Goal: Information Seeking & Learning: Check status

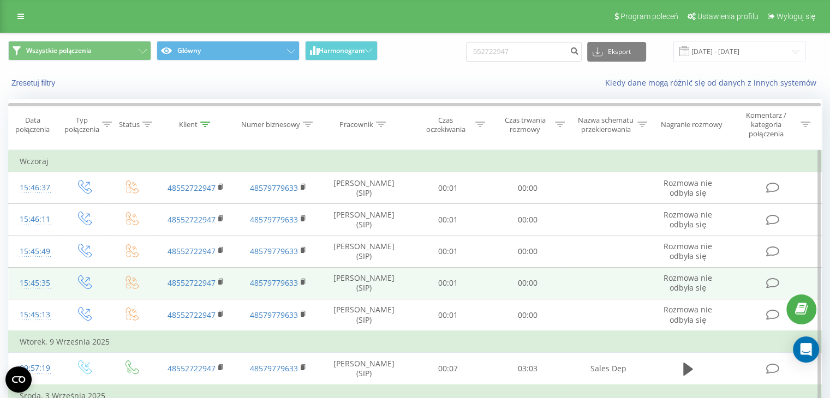
scroll to position [55, 0]
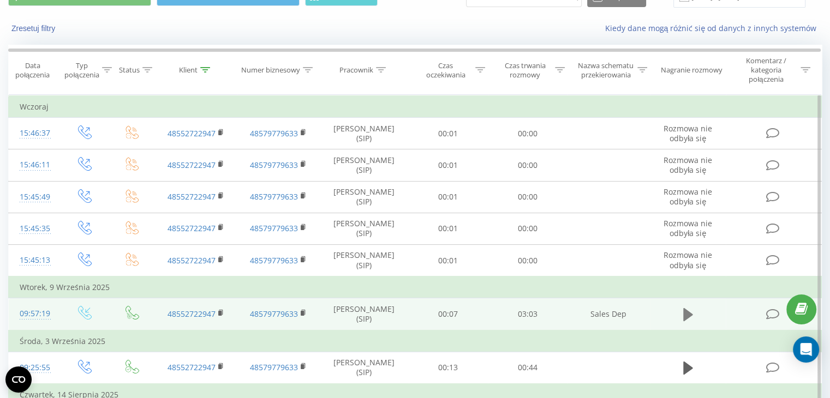
click at [689, 312] on icon at bounding box center [688, 314] width 10 height 13
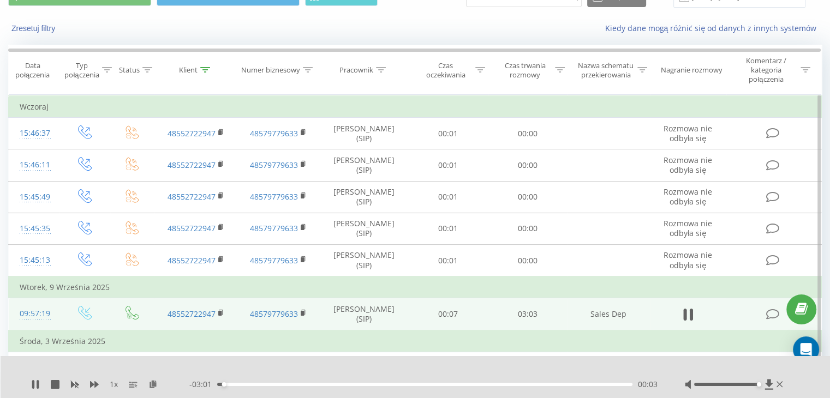
drag, startPoint x: 727, startPoint y: 382, endPoint x: 790, endPoint y: 383, distance: 63.3
click at [790, 383] on div "1 x - 03:01 00:03 00:03" at bounding box center [416, 377] width 830 height 42
drag, startPoint x: 31, startPoint y: 382, endPoint x: 261, endPoint y: 357, distance: 231.6
click at [261, 357] on div "1 x - 02:57 00:06 00:06" at bounding box center [416, 377] width 830 height 42
click at [499, 385] on div "00:08" at bounding box center [424, 384] width 415 height 3
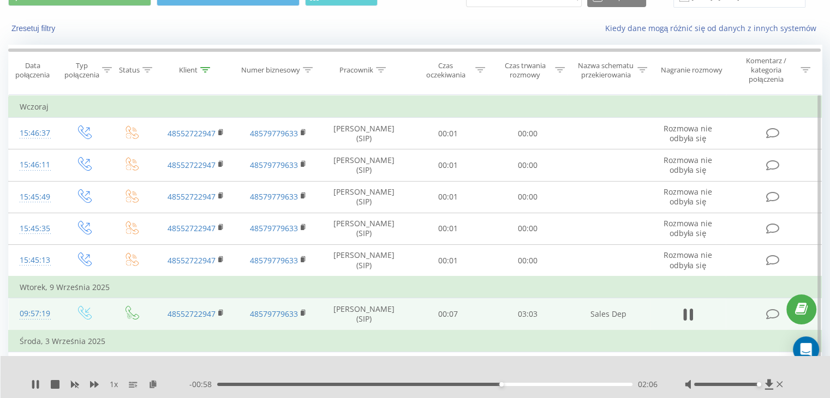
click at [519, 385] on div "02:06" at bounding box center [424, 384] width 415 height 3
click at [556, 383] on div "02:30" at bounding box center [424, 384] width 415 height 3
click at [567, 386] on div "02:39" at bounding box center [424, 384] width 415 height 3
click at [562, 385] on div "02:35" at bounding box center [424, 384] width 415 height 3
click at [562, 385] on div "02:33" at bounding box center [424, 384] width 415 height 3
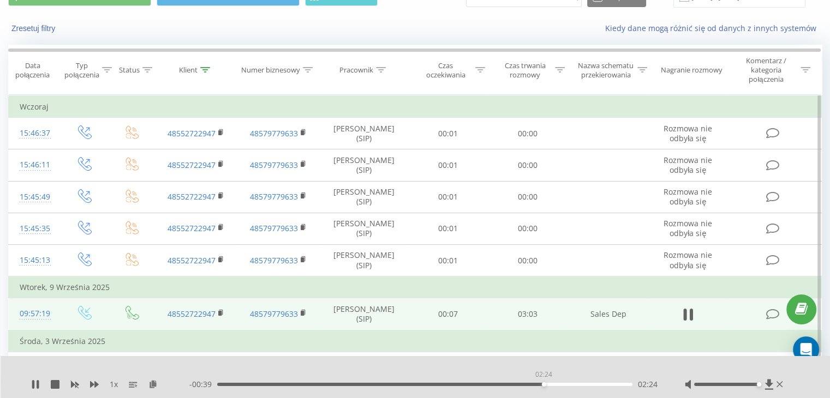
click at [543, 385] on div "02:24" at bounding box center [424, 384] width 415 height 3
click at [554, 385] on div "02:25" at bounding box center [424, 384] width 415 height 3
click at [34, 382] on icon at bounding box center [35, 384] width 9 height 9
click at [34, 390] on div "1 x - 00:24 02:39 02:39" at bounding box center [416, 377] width 830 height 42
click at [31, 386] on icon at bounding box center [35, 384] width 9 height 9
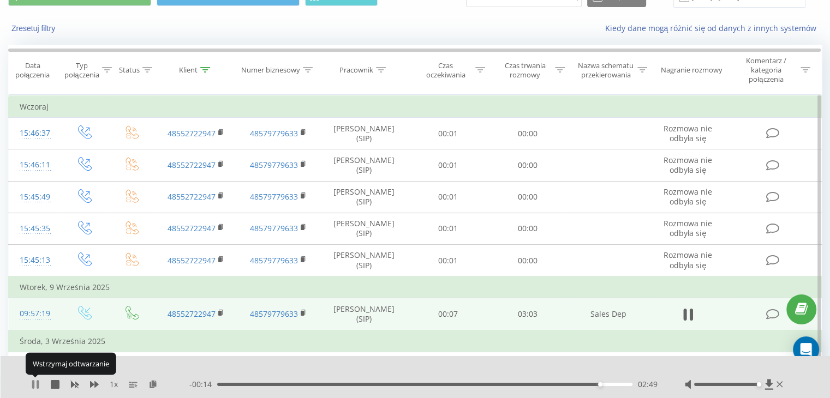
click at [34, 383] on icon at bounding box center [35, 384] width 9 height 9
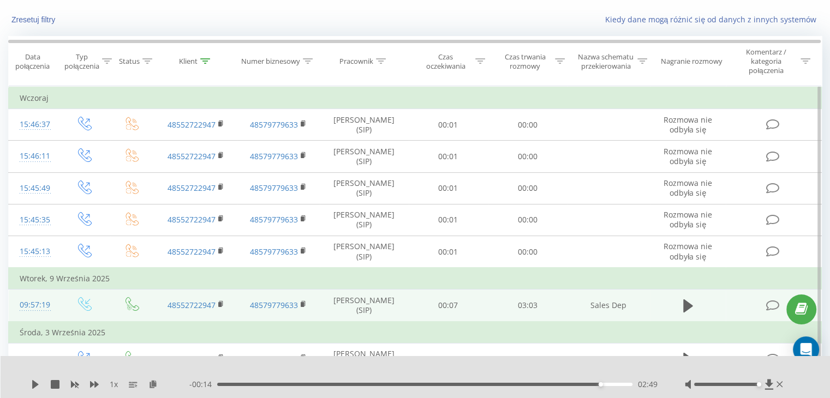
scroll to position [109, 0]
